Goal: Transaction & Acquisition: Purchase product/service

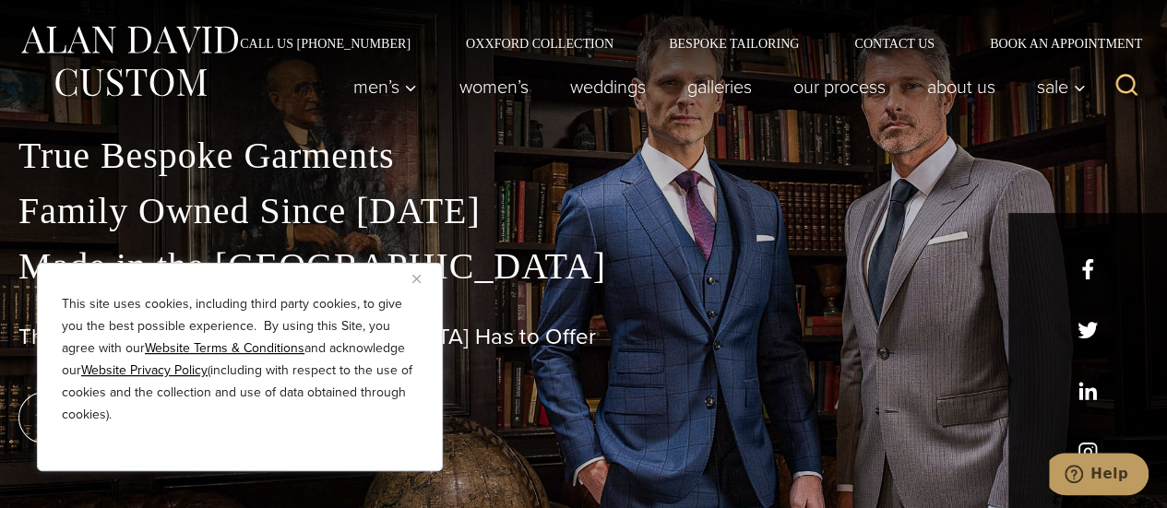
click at [416, 280] on img "Close" at bounding box center [416, 279] width 8 height 8
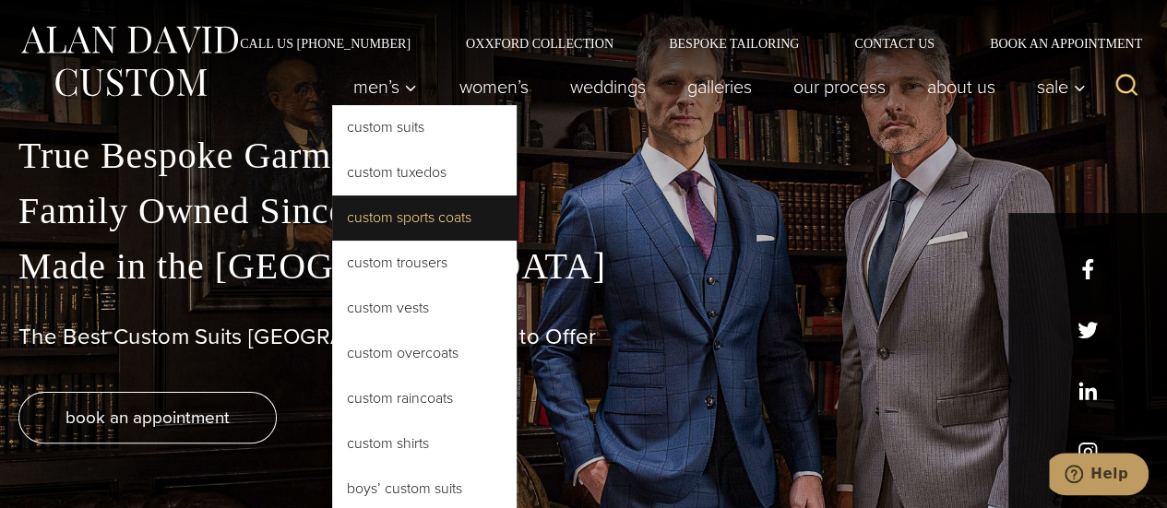
click at [373, 227] on link "Custom Sports Coats" at bounding box center [424, 218] width 185 height 44
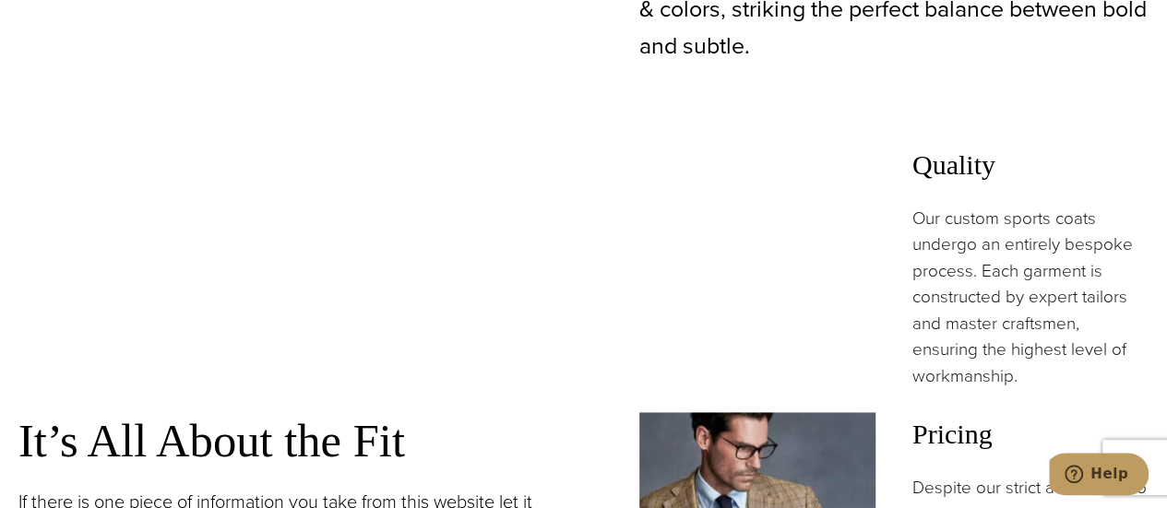
scroll to position [1107, 0]
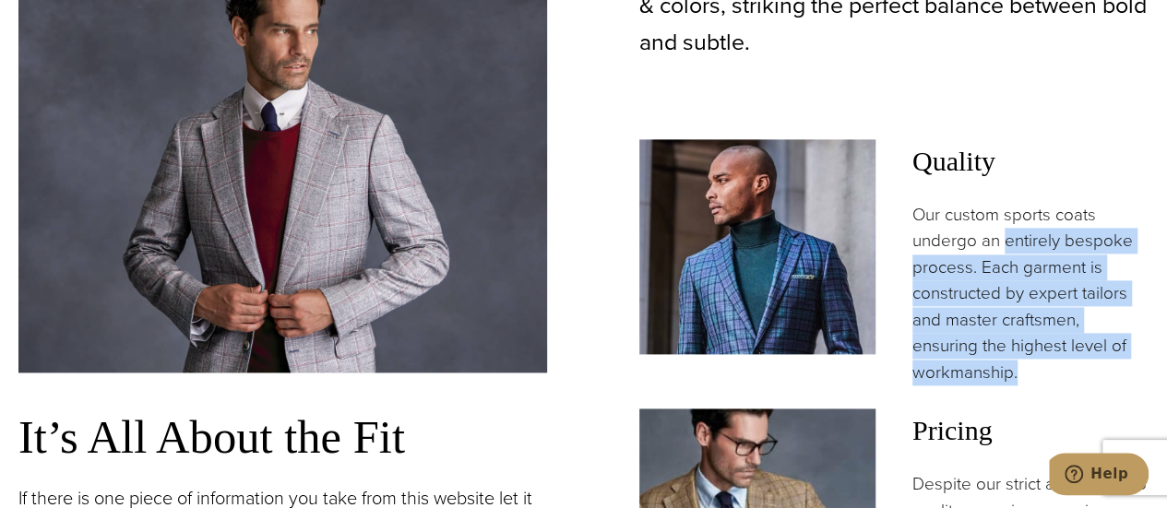
drag, startPoint x: 1004, startPoint y: 161, endPoint x: 1022, endPoint y: 309, distance: 149.7
click at [1022, 309] on p "Our custom sports coats undergo an entirely bespoke process. Each garment is co…" at bounding box center [1031, 294] width 236 height 184
drag, startPoint x: 1037, startPoint y: 309, endPoint x: 923, endPoint y: 172, distance: 178.9
click at [923, 202] on p "Our custom sports coats undergo an entirely bespoke process. Each garment is co…" at bounding box center [1031, 294] width 236 height 184
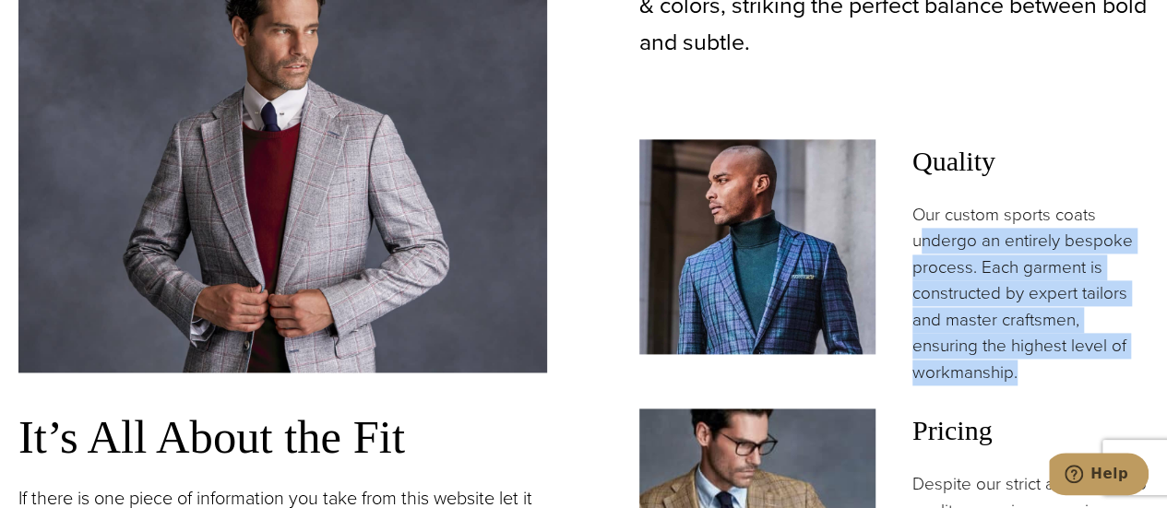
click at [923, 202] on p "Our custom sports coats undergo an entirely bespoke process. Each garment is co…" at bounding box center [1031, 294] width 236 height 184
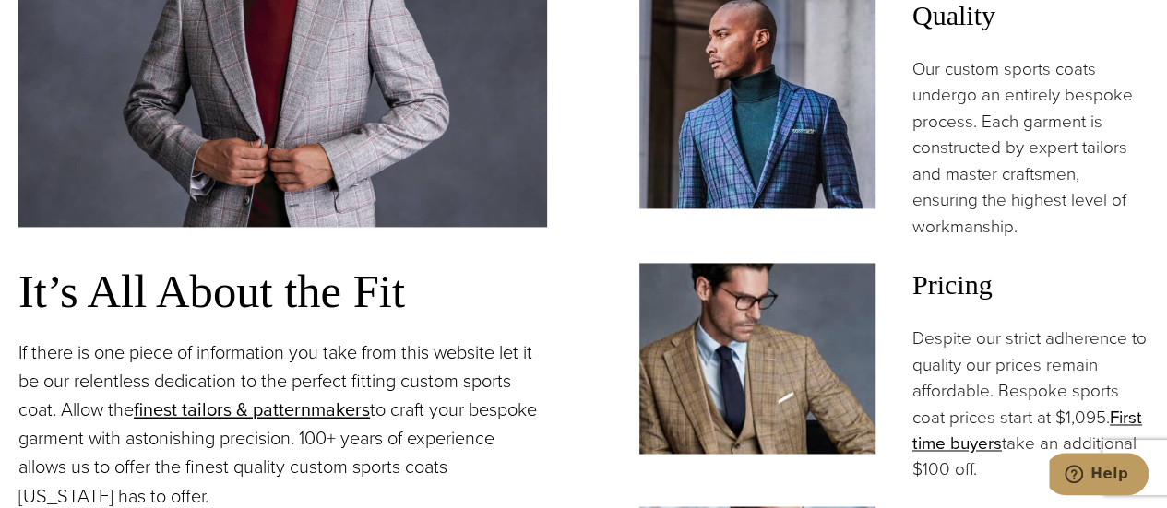
scroll to position [1384, 0]
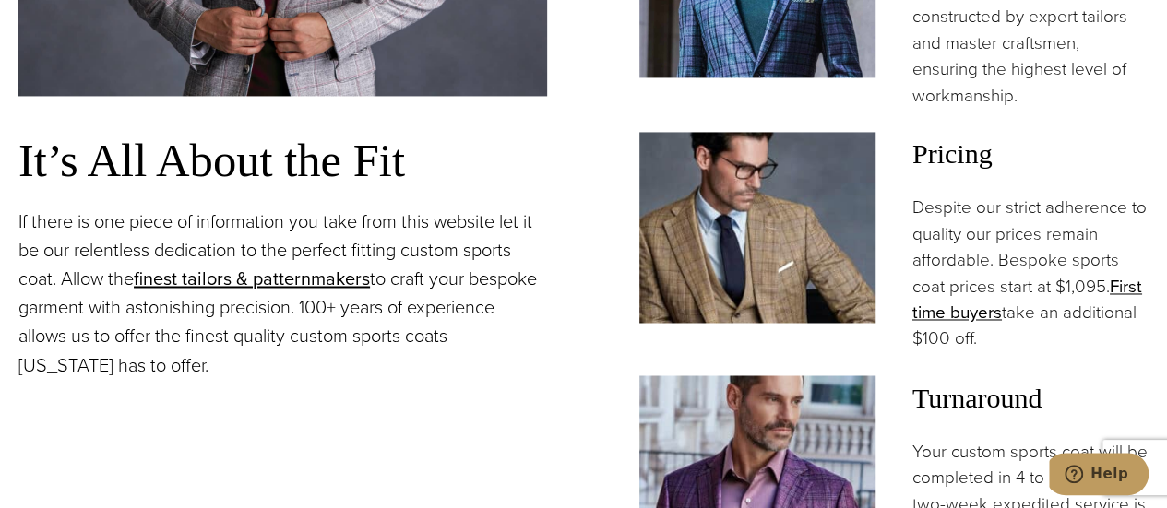
drag, startPoint x: 1003, startPoint y: 188, endPoint x: 1094, endPoint y: 280, distance: 129.2
click at [1094, 280] on p "Despite our strict adherence to quality our prices remain affordable. Bespoke s…" at bounding box center [1031, 274] width 236 height 158
drag, startPoint x: 1115, startPoint y: 278, endPoint x: 1019, endPoint y: 156, distance: 155.1
click at [1019, 195] on p "Despite our strict adherence to quality our prices remain affordable. Bespoke s…" at bounding box center [1031, 274] width 236 height 158
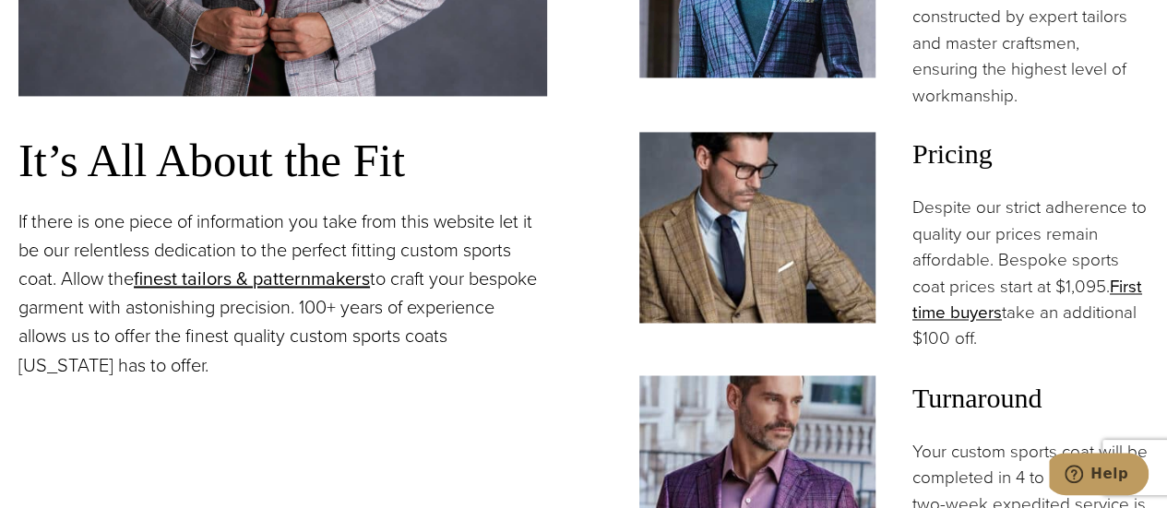
click at [1019, 195] on p "Despite our strict adherence to quality our prices remain affordable. Bespoke s…" at bounding box center [1031, 274] width 236 height 158
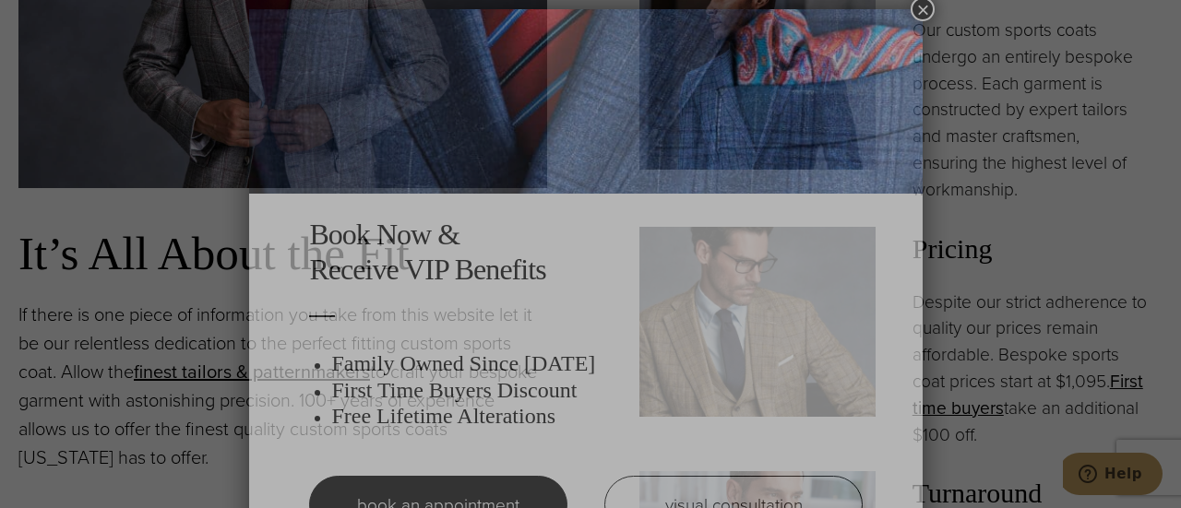
scroll to position [9, 0]
